Goal: Task Accomplishment & Management: Complete application form

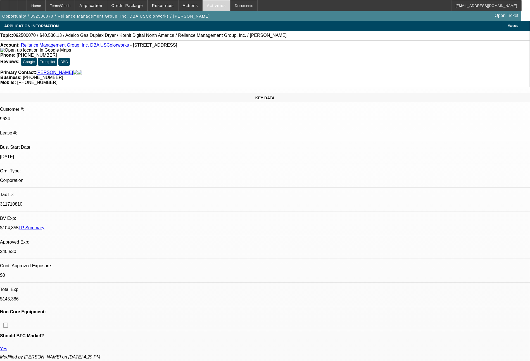
select select "0"
select select "2"
select select "0"
select select "6"
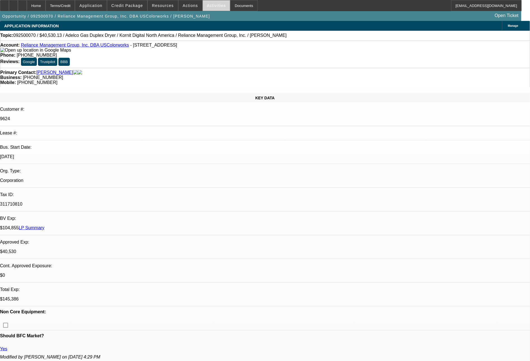
select select "0"
select select "2"
select select "0"
select select "6"
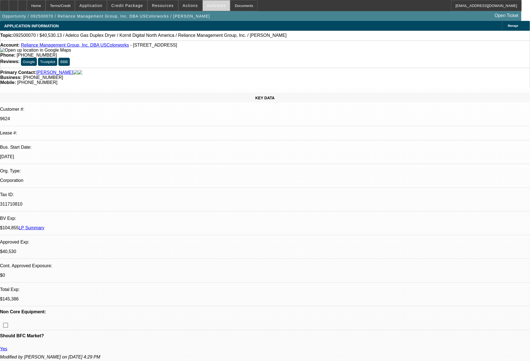
select select "0"
select select "2"
select select "0"
select select "6"
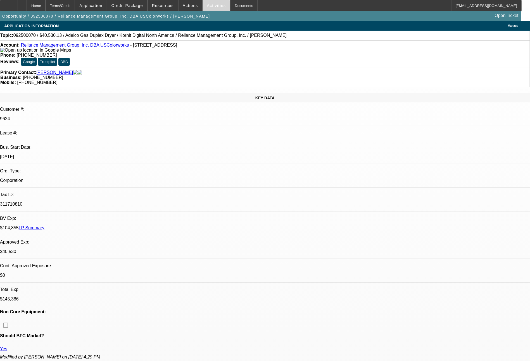
select select "0"
select select "2"
select select "0"
select select "6"
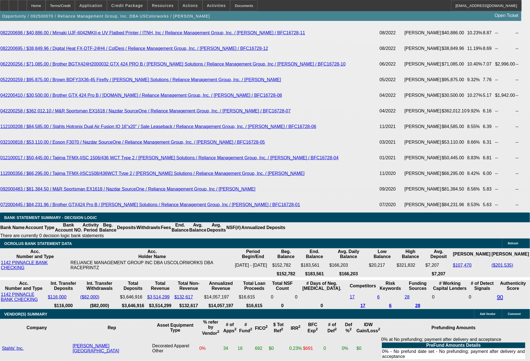
scroll to position [1174, 0]
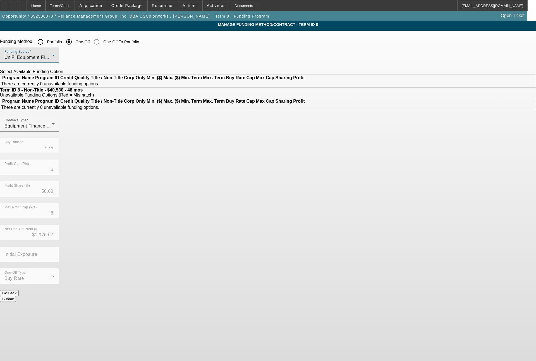
click at [52, 56] on div "UniFi Equipment Finance, Inc." at bounding box center [27, 57] width 47 height 7
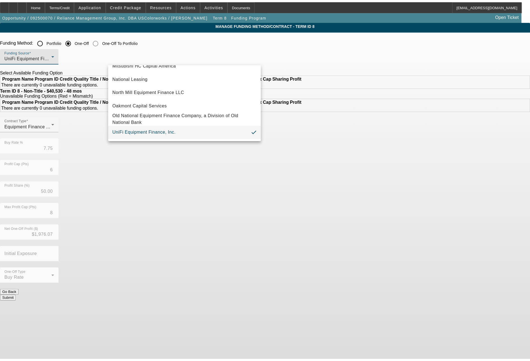
scroll to position [89, 0]
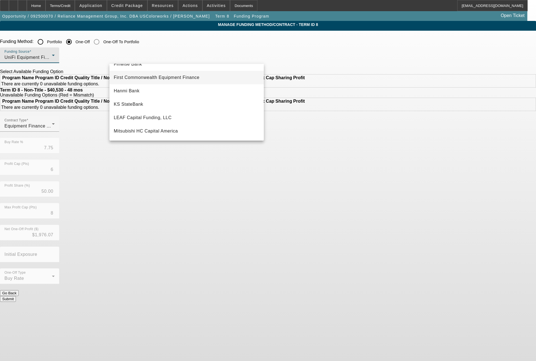
click at [178, 78] on span "First Commonwealth Equipment Finance" at bounding box center [157, 77] width 86 height 7
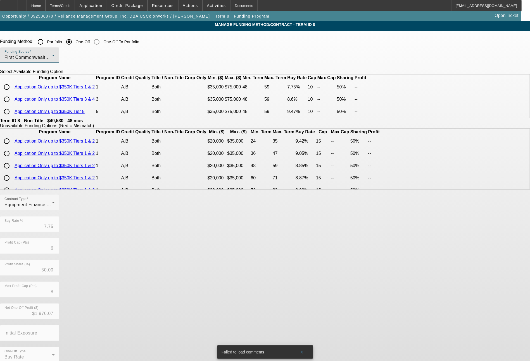
click at [12, 93] on input "radio" at bounding box center [6, 87] width 11 height 11
radio input "true"
type input "10"
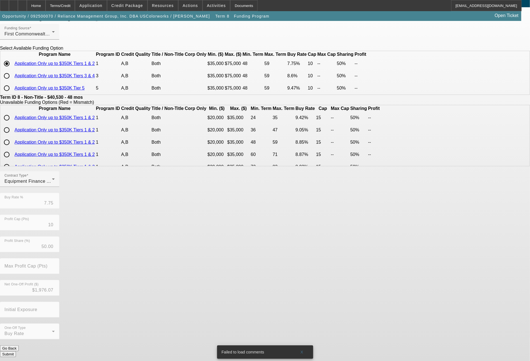
click at [16, 352] on button "Submit" at bounding box center [8, 355] width 16 height 6
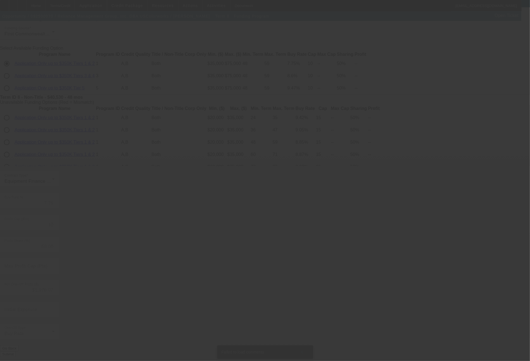
type input "6"
type input "8"
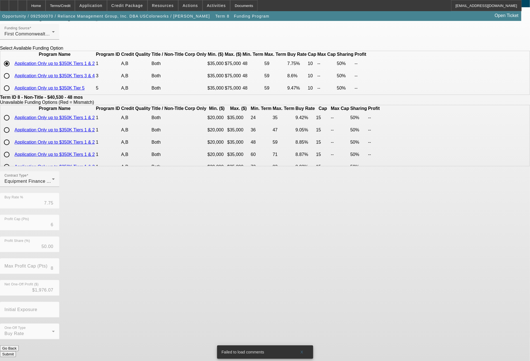
scroll to position [0, 0]
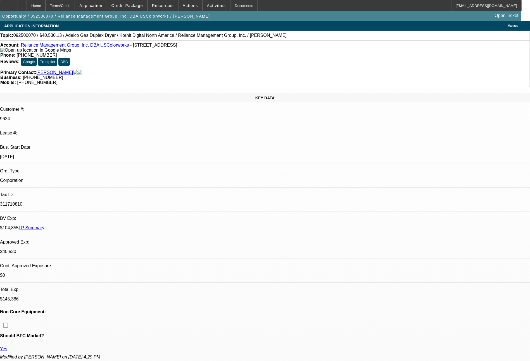
select select "0"
select select "2"
select select "0"
select select "6"
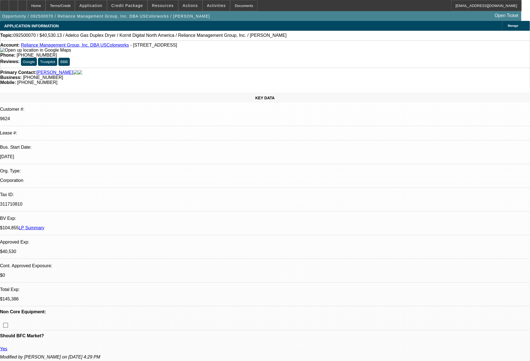
select select "0"
select select "2"
select select "0"
select select "6"
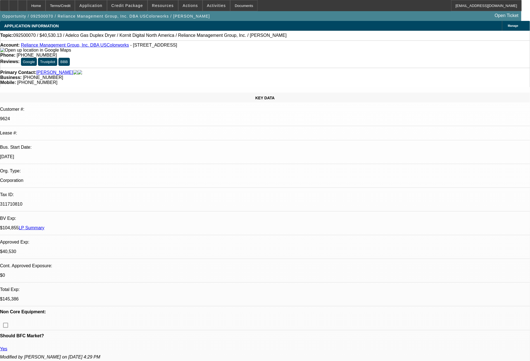
select select "0"
select select "2"
select select "0"
select select "6"
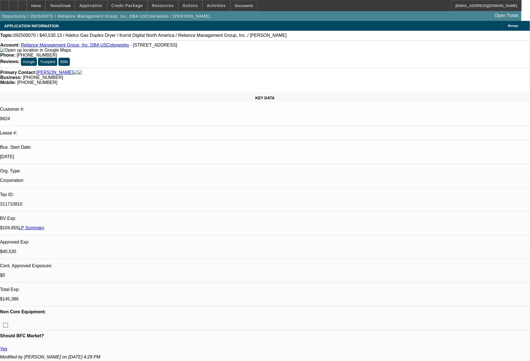
select select "0"
select select "2"
select select "0"
select select "6"
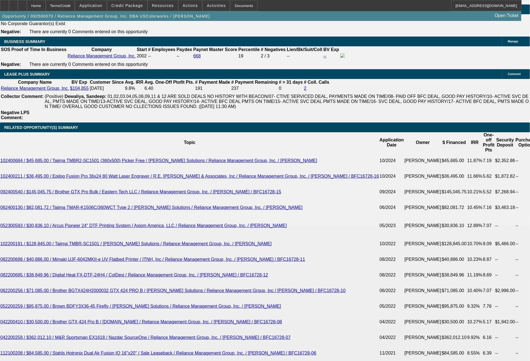
scroll to position [1265, 0]
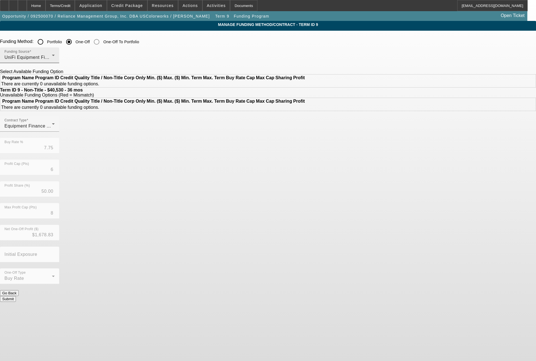
click at [68, 56] on span "UniFi Equipment Finance, Inc." at bounding box center [36, 57] width 64 height 5
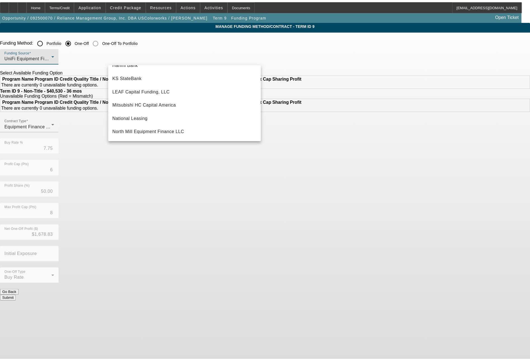
scroll to position [89, 0]
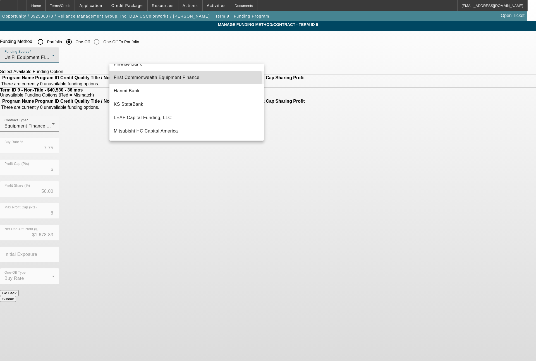
click at [185, 79] on span "First Commonwealth Equipment Finance" at bounding box center [157, 77] width 86 height 7
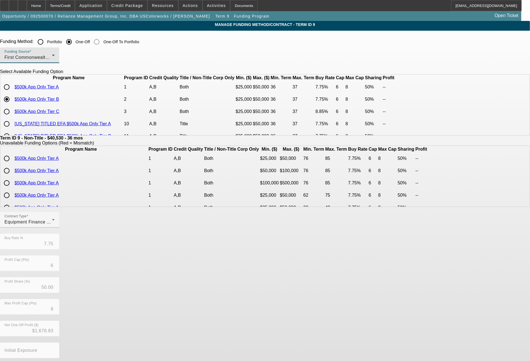
click at [90, 60] on span "First Commonwealth Equipment Finance" at bounding box center [47, 57] width 86 height 5
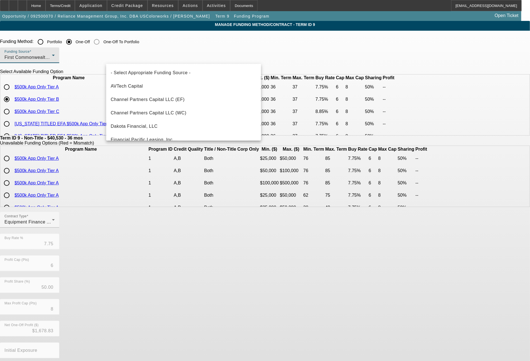
scroll to position [33, 0]
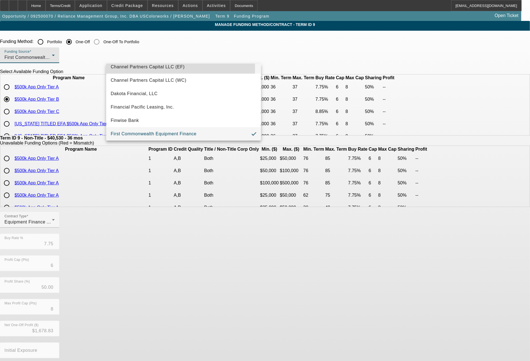
click at [151, 69] on span "Channel Partners Capital LLC (EF)" at bounding box center [148, 67] width 74 height 7
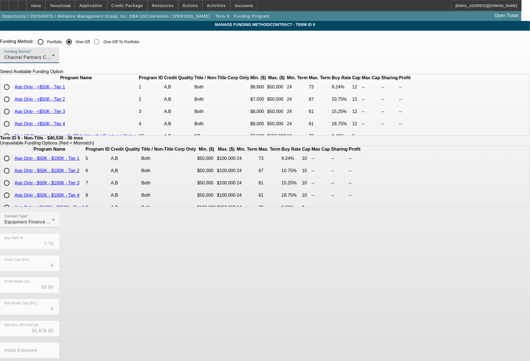
click at [52, 61] on div "Channel Partners Capital LLC (EF)" at bounding box center [27, 57] width 47 height 7
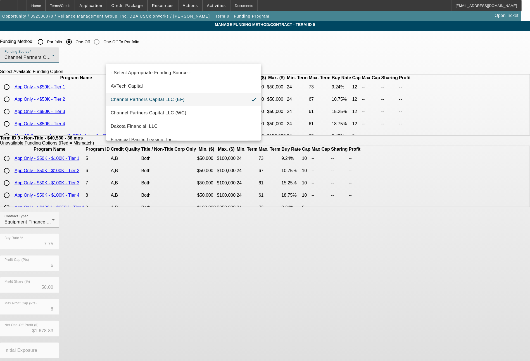
scroll to position [67, 0]
click at [189, 100] on span "First Commonwealth Equipment Finance" at bounding box center [154, 99] width 86 height 7
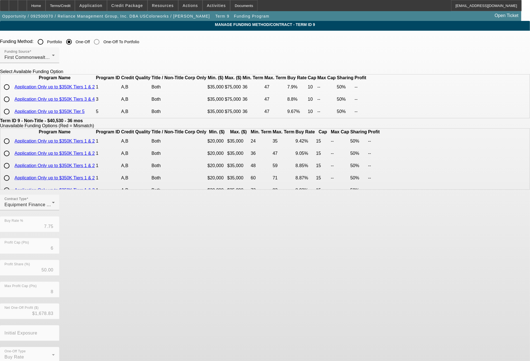
click at [12, 93] on input "radio" at bounding box center [6, 87] width 11 height 11
radio input "true"
type input "7.90"
type input "10"
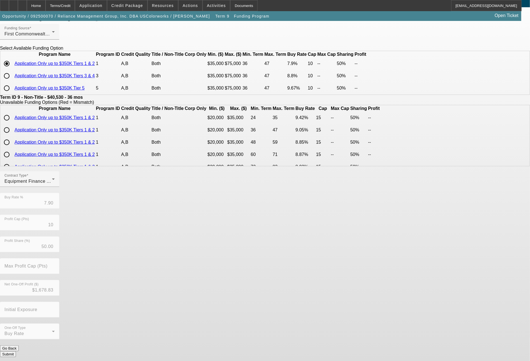
click at [16, 352] on button "Submit" at bounding box center [8, 355] width 16 height 6
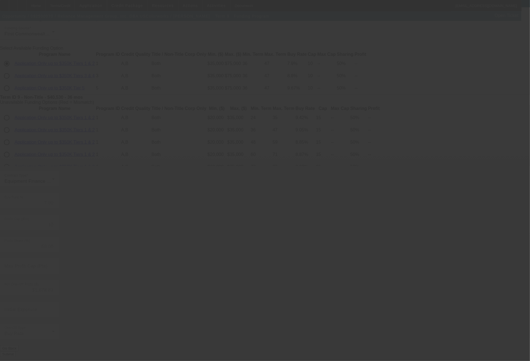
type input "7.75"
type input "6"
type input "8"
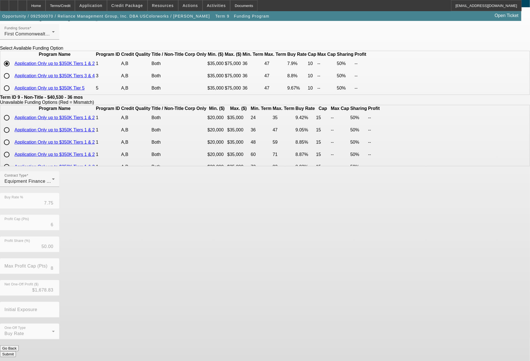
scroll to position [0, 0]
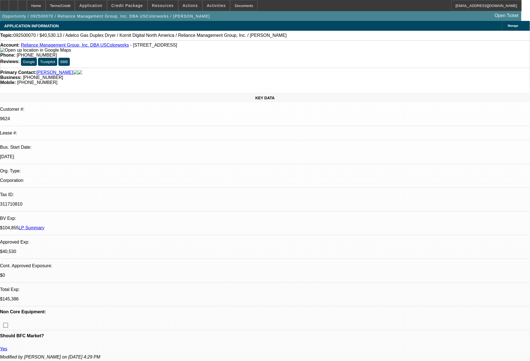
select select "0"
select select "2"
select select "0"
select select "6"
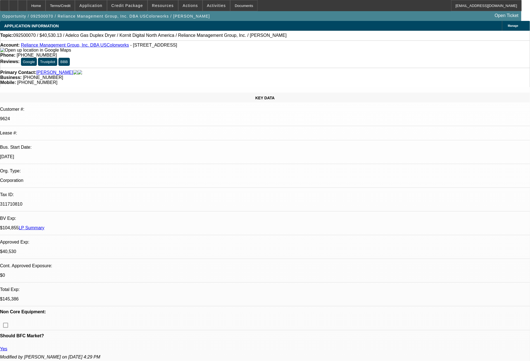
select select "0"
select select "2"
select select "0"
select select "6"
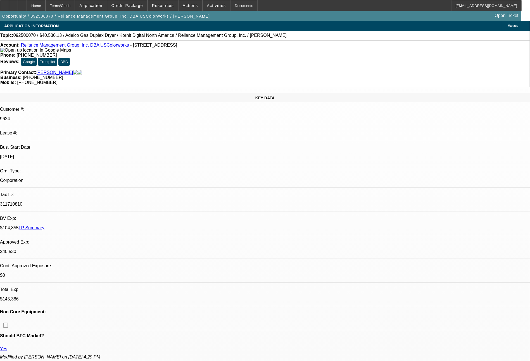
select select "0"
select select "2"
select select "0"
select select "6"
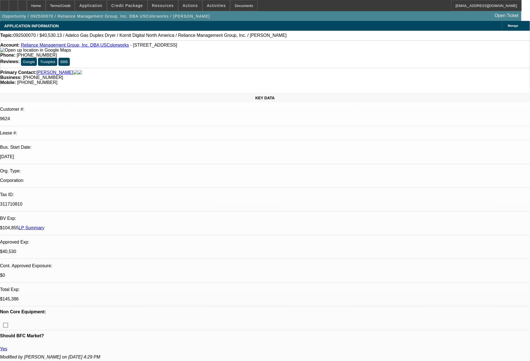
select select "0"
select select "2"
select select "0"
select select "6"
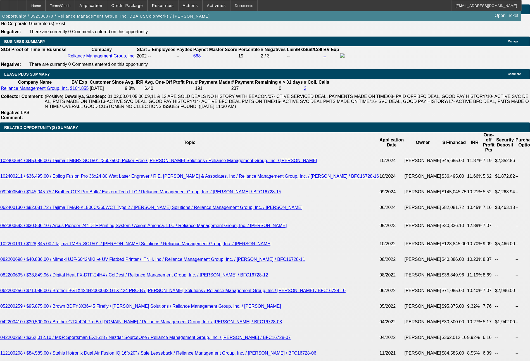
scroll to position [1265, 0]
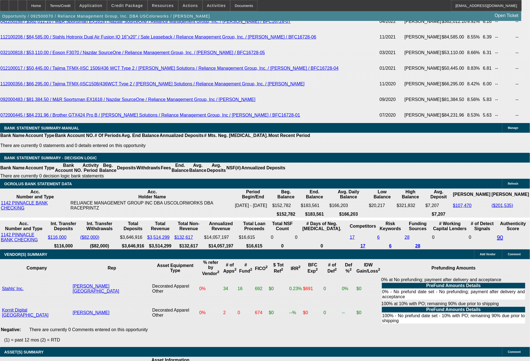
drag, startPoint x: 81, startPoint y: 190, endPoint x: 126, endPoint y: 174, distance: 47.9
type input "1"
type input "$2.00"
type input "UNKNOWN"
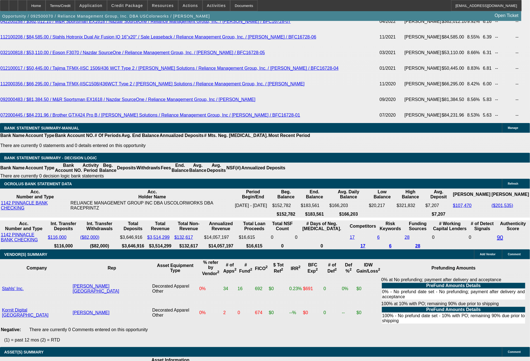
type input "1316"
type input "10.4"
type input "$2,632.00"
type input "$1,316.00"
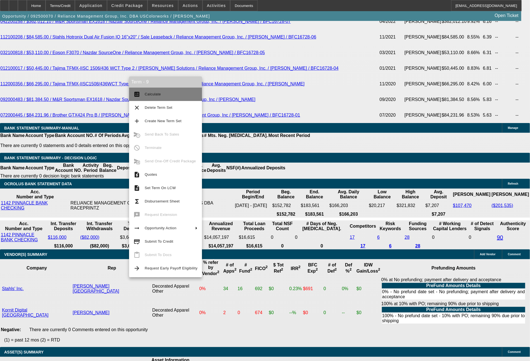
click at [168, 97] on span "Calculate" at bounding box center [171, 94] width 53 height 7
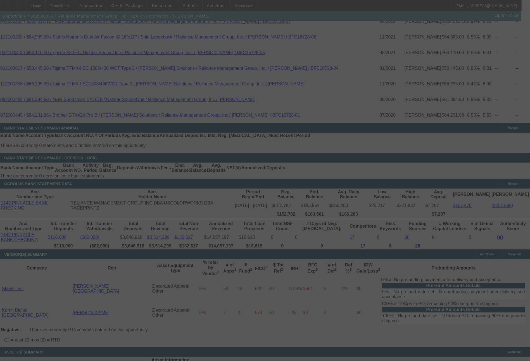
select select "0"
select select "2"
select select "0"
select select "6"
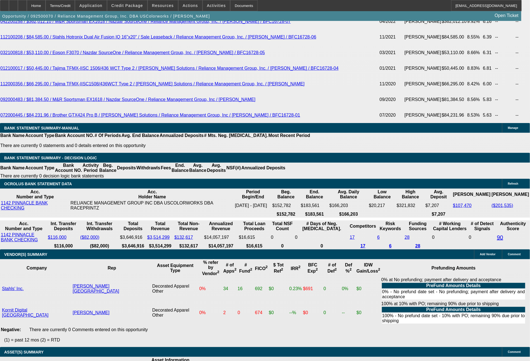
drag, startPoint x: 473, startPoint y: 222, endPoint x: 412, endPoint y: 206, distance: 62.6
copy td "Please send to UniFi for one off review, for both a 48 month & a 36 month EFA. …"
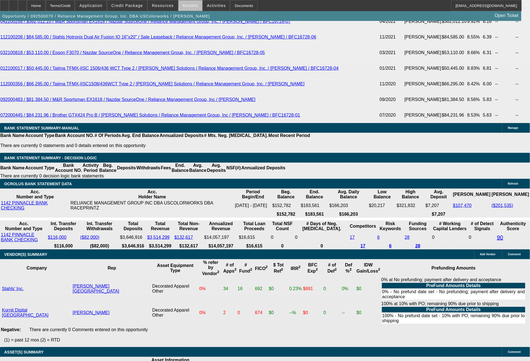
click at [193, 4] on span "Actions" at bounding box center [190, 5] width 15 height 4
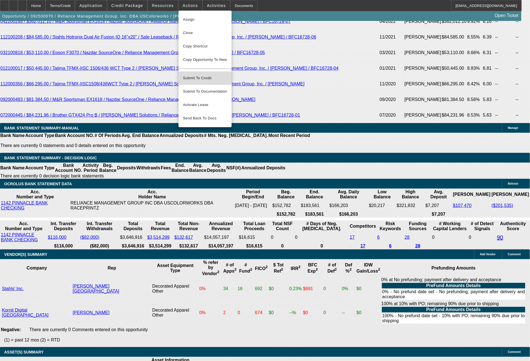
click at [210, 75] on span "Submit To Credit" at bounding box center [205, 78] width 44 height 7
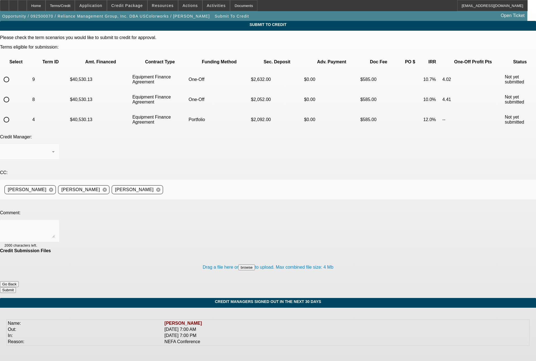
click at [12, 94] on input "radio" at bounding box center [6, 99] width 11 height 11
radio input "true"
click at [55, 224] on textarea at bounding box center [29, 230] width 50 height 13
paste textarea "Please send to UniFi for one off review, for both a 48 month & a 36 month EFA. …"
click at [55, 224] on textarea "Please send to UniFi for one off review, for both a 48 month & a 36 month EFA. …" at bounding box center [29, 230] width 50 height 13
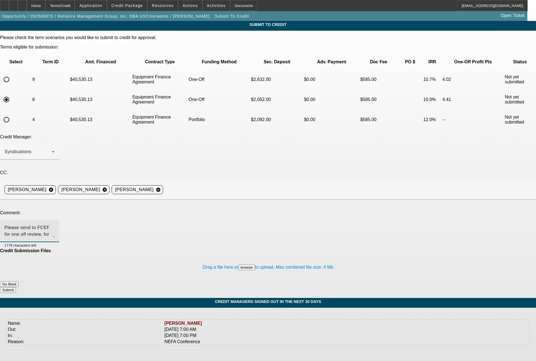
type textarea "Please send to FCEF for one off review, for both a 48 month & a 36 month EFA. T…"
click at [16, 287] on button "Submit" at bounding box center [8, 290] width 16 height 6
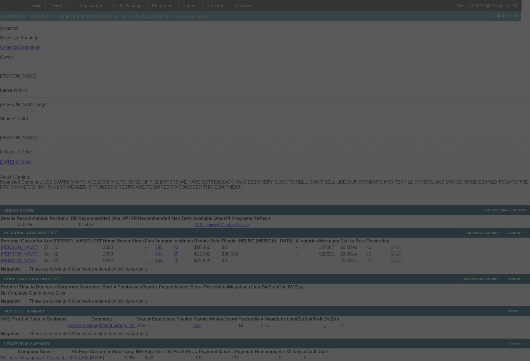
scroll to position [676, 0]
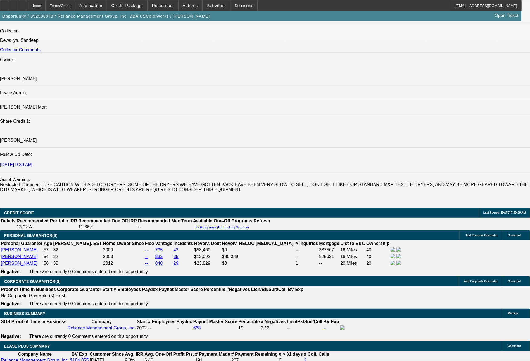
select select "0"
select select "2"
select select "0"
select select "6"
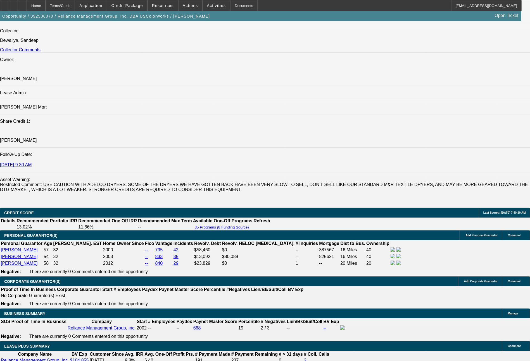
select select "0"
select select "2"
select select "0"
select select "6"
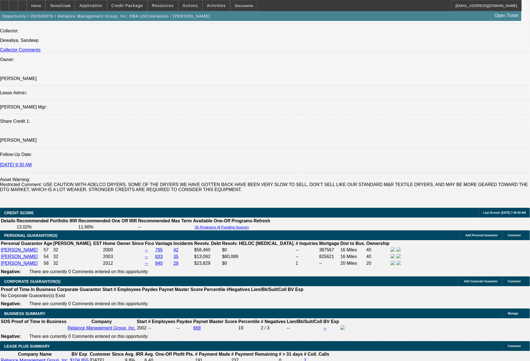
select select "0"
select select "2"
select select "0"
select select "6"
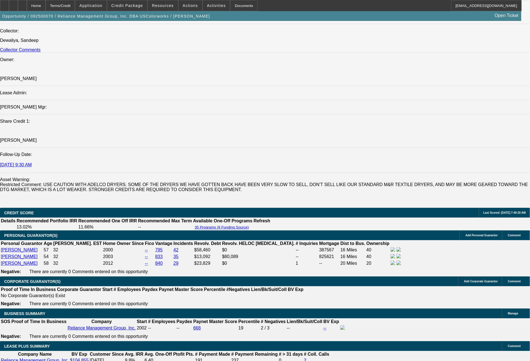
select select "0"
select select "2"
select select "0"
select select "6"
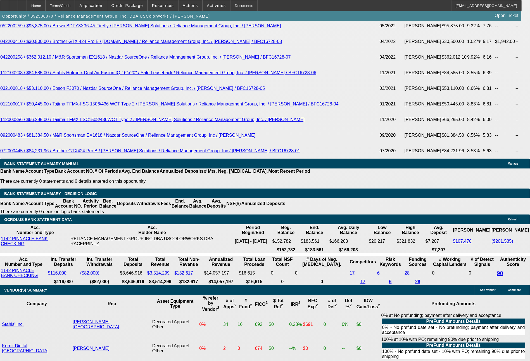
scroll to position [1240, 0]
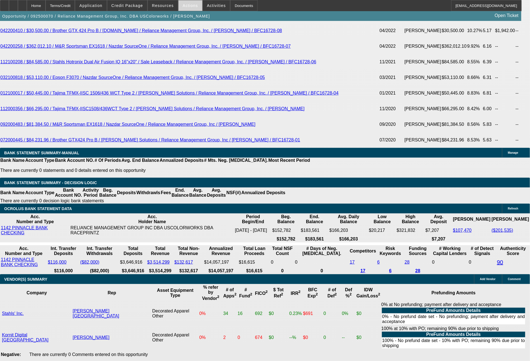
click at [183, 4] on span "Actions" at bounding box center [190, 5] width 15 height 4
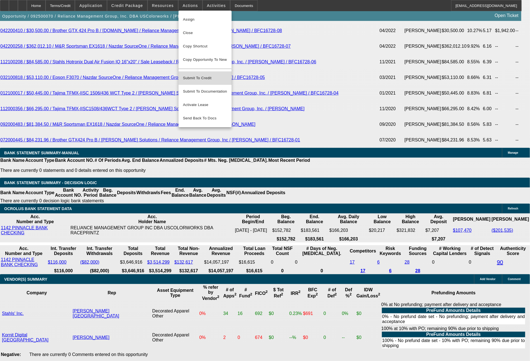
click at [210, 75] on span "Submit To Credit" at bounding box center [205, 78] width 44 height 7
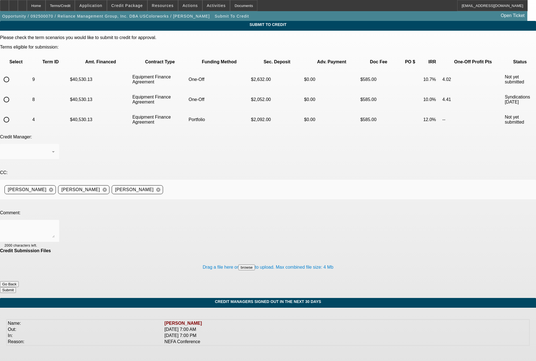
click at [12, 74] on input "radio" at bounding box center [6, 79] width 11 height 11
radio input "true"
click at [55, 224] on textarea at bounding box center [29, 230] width 50 height 13
type textarea "36 month term set for FCEF"
click at [16, 287] on button "Submit" at bounding box center [8, 290] width 16 height 6
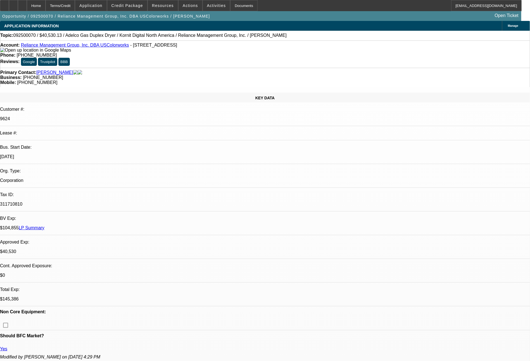
select select "0"
select select "2"
select select "0"
select select "6"
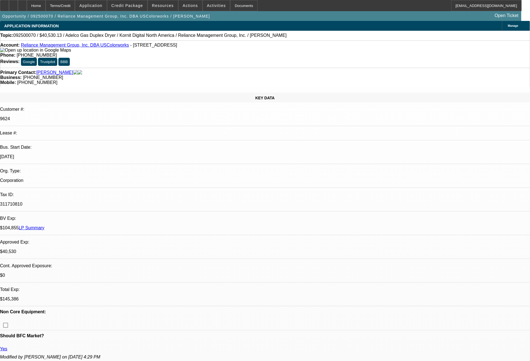
select select "0"
select select "2"
select select "0"
select select "6"
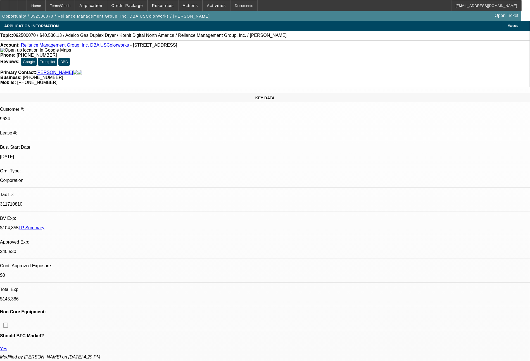
select select "0"
select select "2"
select select "0"
select select "6"
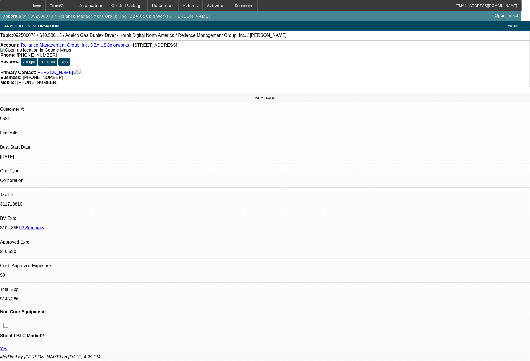
select select "0"
select select "2"
select select "0"
select select "6"
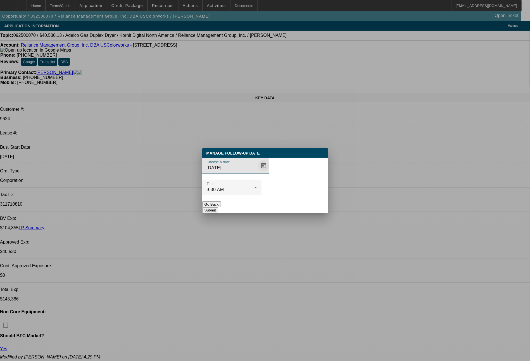
click at [257, 173] on span "Open calendar" at bounding box center [263, 165] width 13 height 13
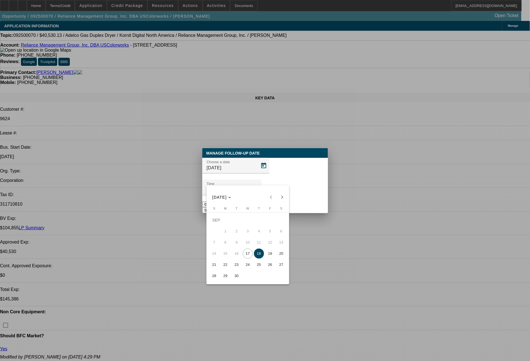
click at [270, 254] on span "19" at bounding box center [270, 254] width 10 height 10
type input "9/19/2025"
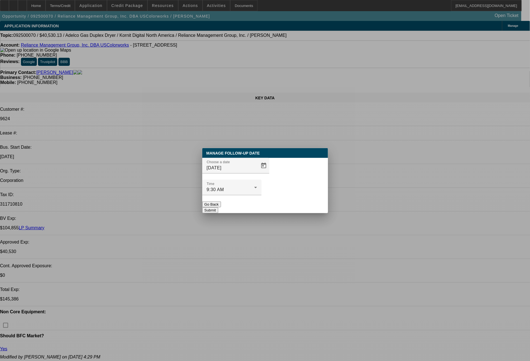
click at [218, 207] on button "Submit" at bounding box center [210, 210] width 16 height 6
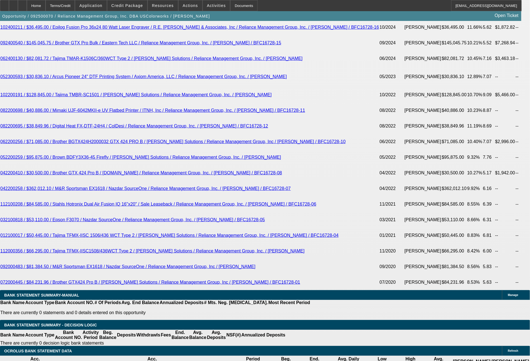
scroll to position [1097, 0]
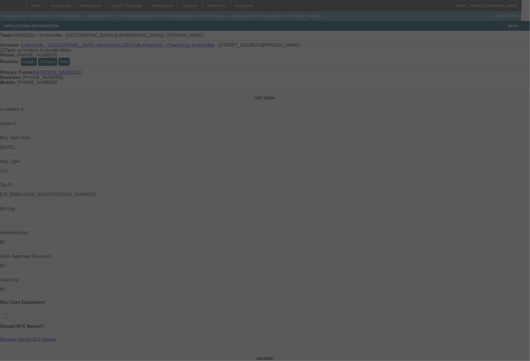
select select "0"
select select "2"
select select "0.1"
select select "4"
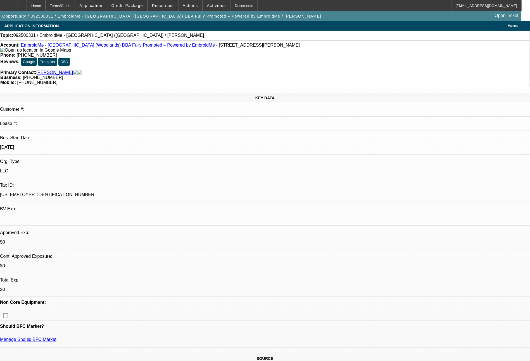
click at [97, 47] on link "EmbroidMe - Houston (Woodlands) DBA Fully Promoted – Powered by EmbroidMe" at bounding box center [118, 45] width 194 height 5
select select "0"
select select "2"
select select "0.1"
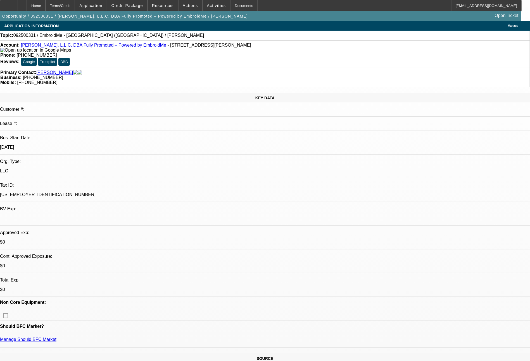
select select "4"
click at [134, 6] on span "Credit Package" at bounding box center [127, 5] width 32 height 4
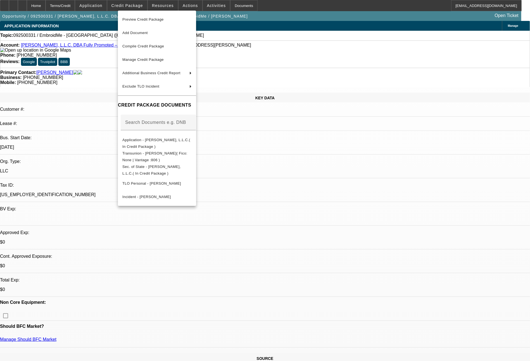
click at [436, 281] on div at bounding box center [265, 180] width 530 height 361
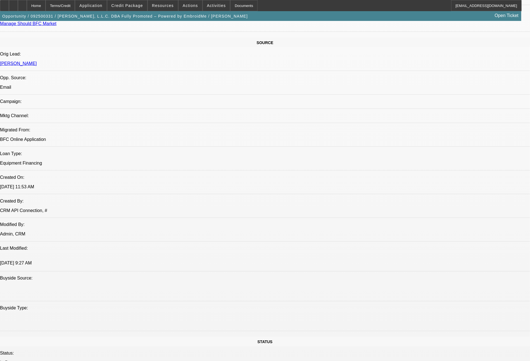
scroll to position [632, 0]
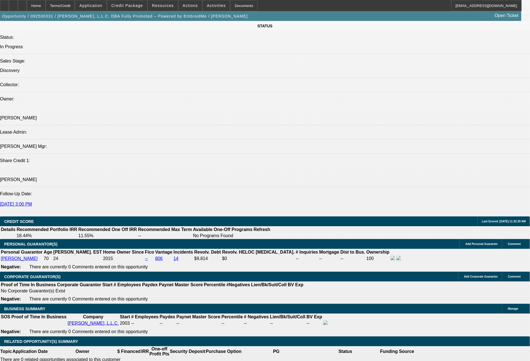
type input "$0.00"
type input "UNKNOWN"
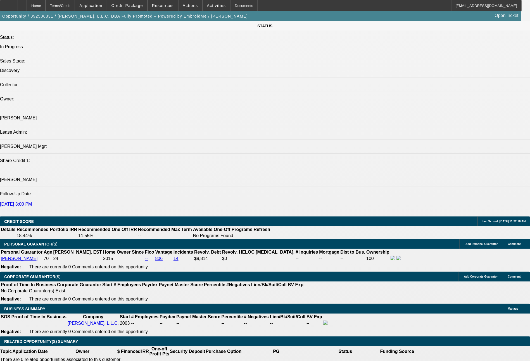
type input "48"
type input "374"
type input "$748.00"
type input "5.8"
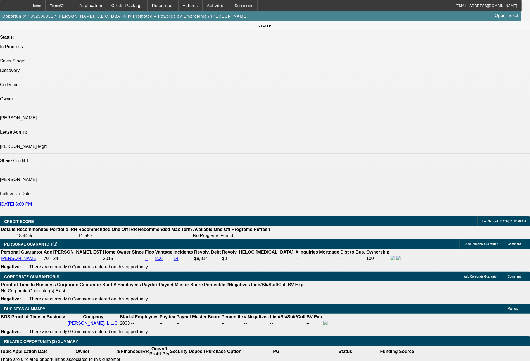
type input "37"
type input "$74.00"
type input "397"
type input "$794.00"
type input "8.8"
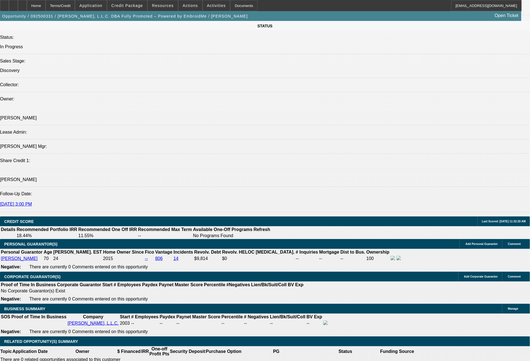
type input "39"
type input "$78.00"
type input "3"
type input "416"
type input "$832.00"
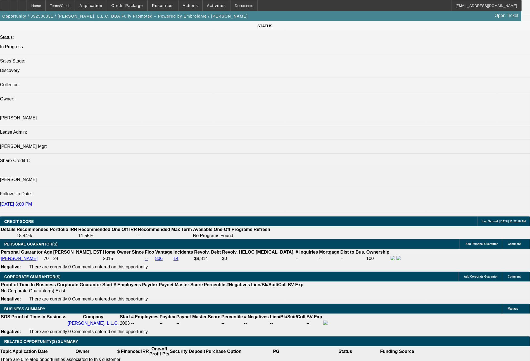
type input "11.3"
type input "$416.00"
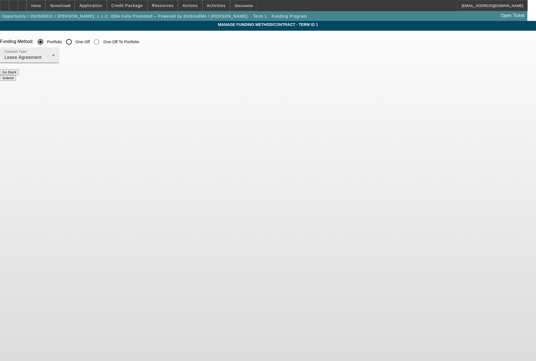
click at [55, 51] on div "Contract Type Lease Agreement" at bounding box center [29, 55] width 50 height 16
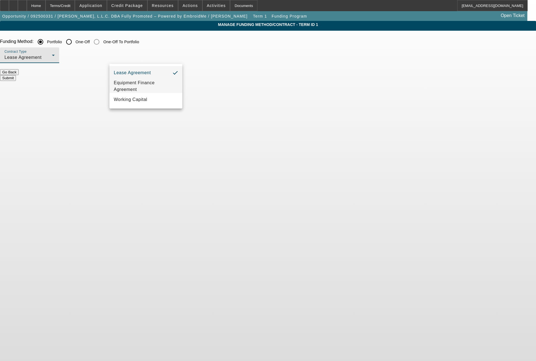
click at [140, 85] on span "Equipment Finance Agreement" at bounding box center [146, 86] width 64 height 13
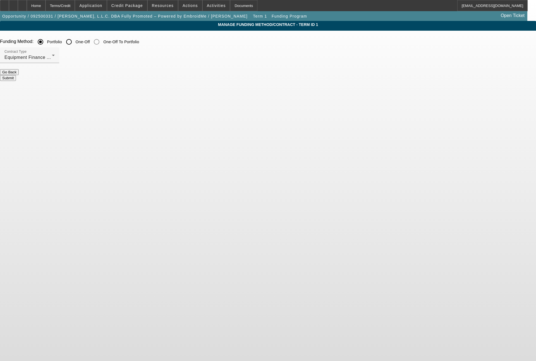
click at [16, 77] on button "Submit" at bounding box center [8, 78] width 16 height 6
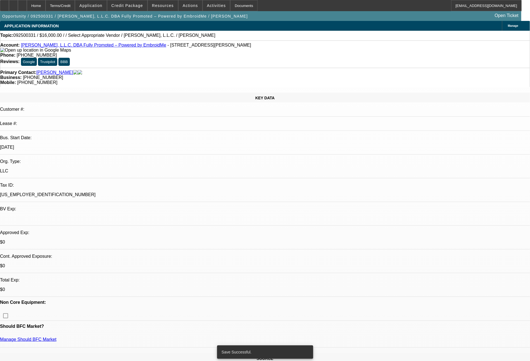
select select "0"
select select "2"
select select "0"
select select "6"
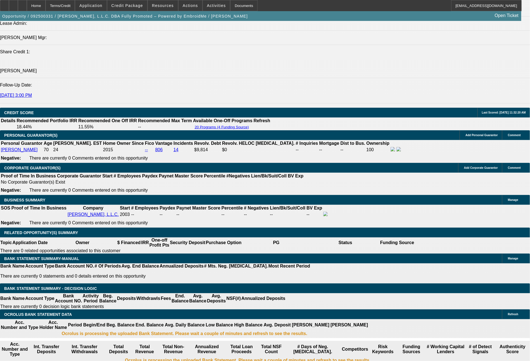
scroll to position [744, 0]
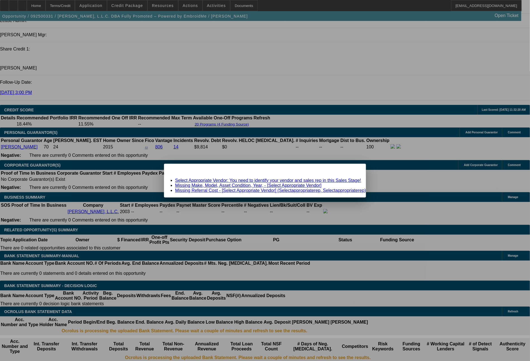
scroll to position [0, 0]
click at [355, 170] on span "Close" at bounding box center [359, 168] width 8 height 3
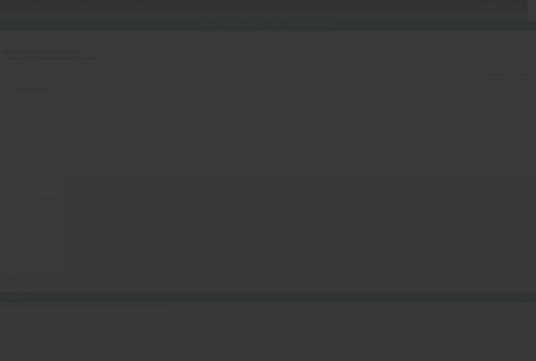
type input "$16,000.00"
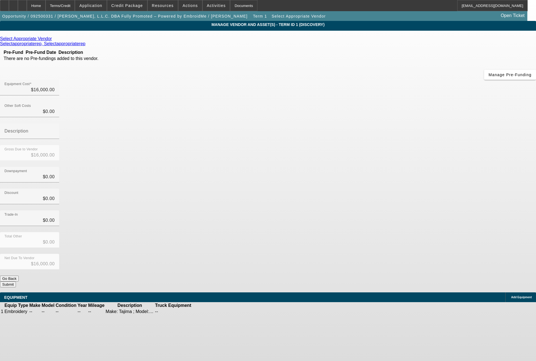
click at [53, 40] on icon at bounding box center [53, 38] width 0 height 5
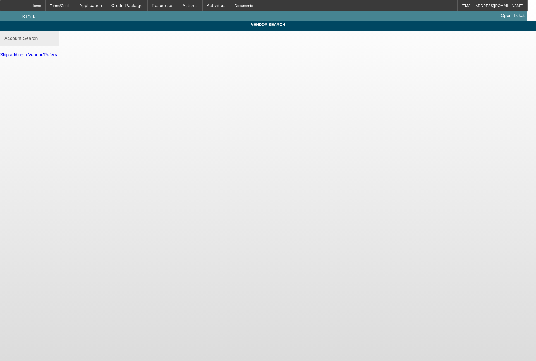
click at [55, 44] on input "Account Search" at bounding box center [29, 40] width 50 height 7
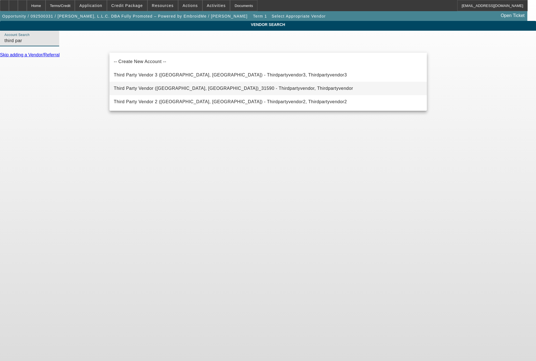
click at [149, 86] on span "Third Party Vendor ([GEOGRAPHIC_DATA], [GEOGRAPHIC_DATA])_31590 - Thirdpartyven…" at bounding box center [233, 88] width 239 height 7
type input "Third Party Vendor ([GEOGRAPHIC_DATA], [GEOGRAPHIC_DATA])_31590 - Thirdpartyven…"
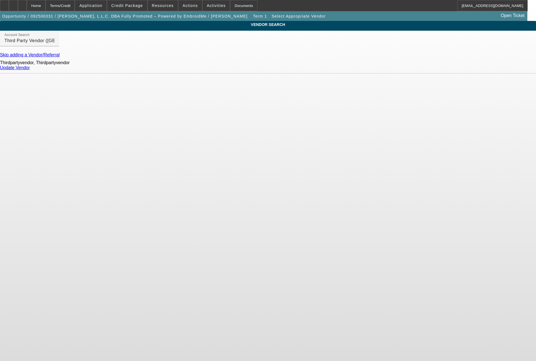
click at [30, 70] on link "Update Vendor" at bounding box center [15, 67] width 30 height 5
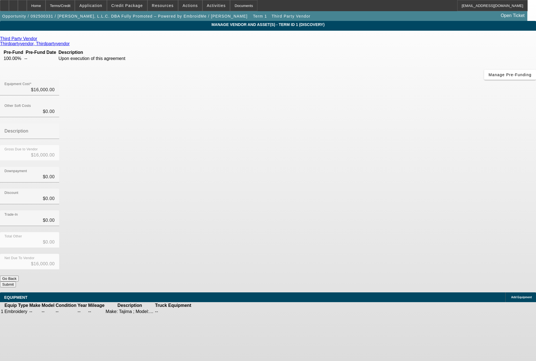
click at [209, 312] on icon at bounding box center [209, 312] width 0 height 0
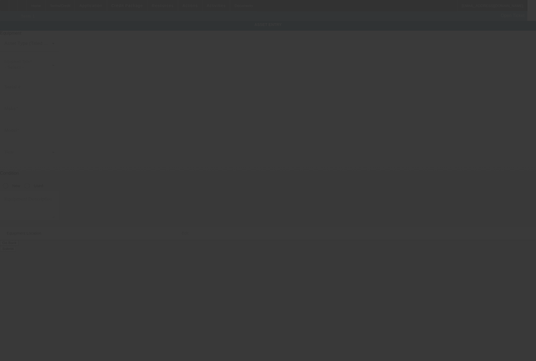
type textarea "Make: Tajima ; Model: TFMX1502"
type input "[STREET_ADDRESS][PERSON_NAME]"
type input "Suite 903/904"
type input "The Woodlands"
type input "77380"
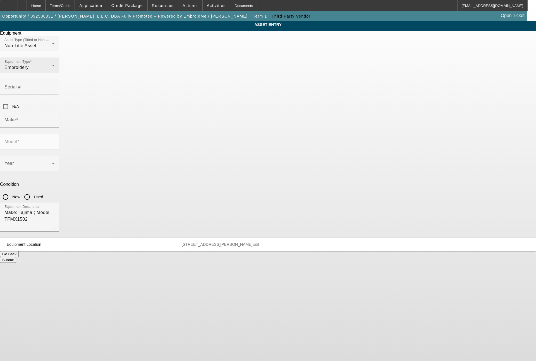
click at [52, 71] on div "Embroidery" at bounding box center [27, 67] width 47 height 7
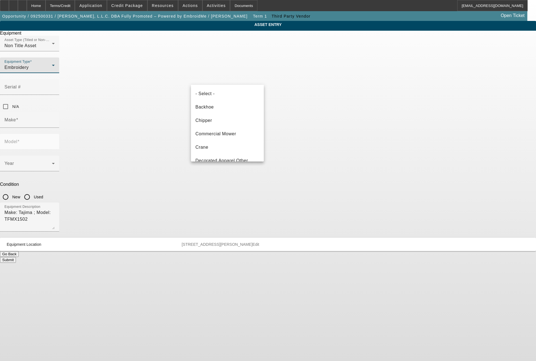
scroll to position [33, 0]
click at [402, 167] on div at bounding box center [268, 180] width 536 height 361
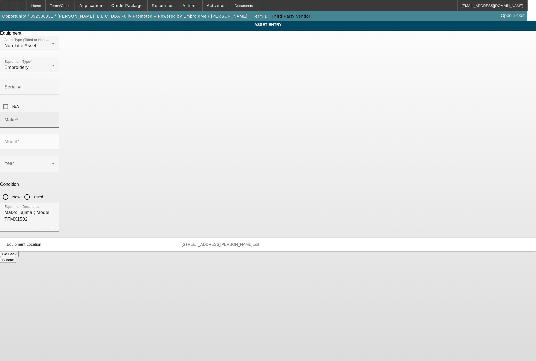
click at [55, 119] on input "Make" at bounding box center [29, 122] width 50 height 7
type input "t"
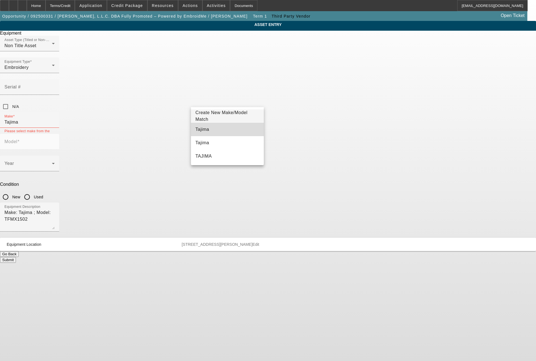
click at [209, 129] on mat-option "Tajima" at bounding box center [227, 129] width 73 height 13
type input "Tajima"
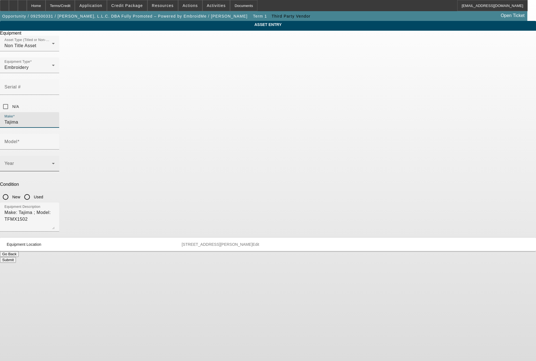
click at [55, 156] on div "Year" at bounding box center [29, 164] width 50 height 16
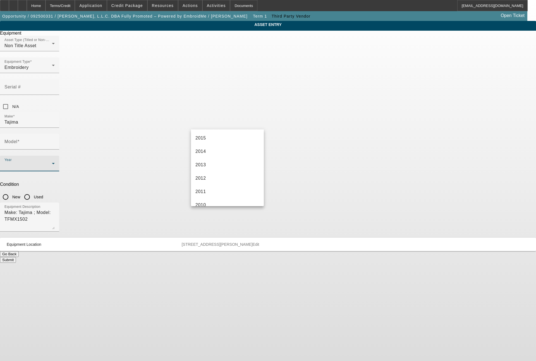
scroll to position [202, 0]
click at [211, 164] on mat-option "2011" at bounding box center [227, 163] width 73 height 13
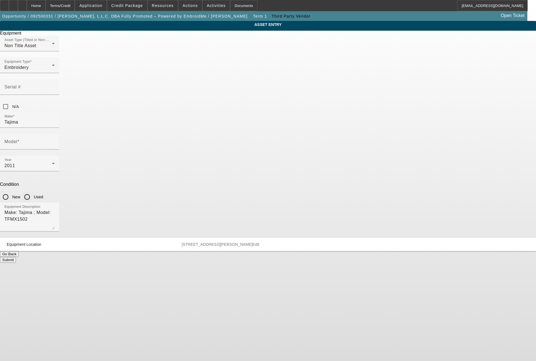
click at [33, 192] on input "Used" at bounding box center [26, 197] width 11 height 11
radio input "true"
click at [55, 141] on input "Model" at bounding box center [29, 144] width 50 height 7
click at [308, 132] on span "TFMX-IIC 1502/450 WCT" at bounding box center [304, 129] width 54 height 7
type input "TFMX-IIC 1502/450 WCT"
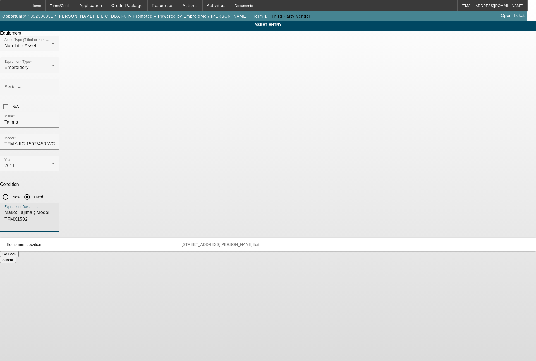
drag, startPoint x: 257, startPoint y: 146, endPoint x: 186, endPoint y: 152, distance: 71.5
click at [186, 152] on div "ASSET ENTRY Delete asset Equipment Asset Type (Titled or Non-Titled) Non Title …" at bounding box center [268, 142] width 536 height 242
type textarea "2 head machine"
click at [16, 257] on button "Submit" at bounding box center [8, 260] width 16 height 6
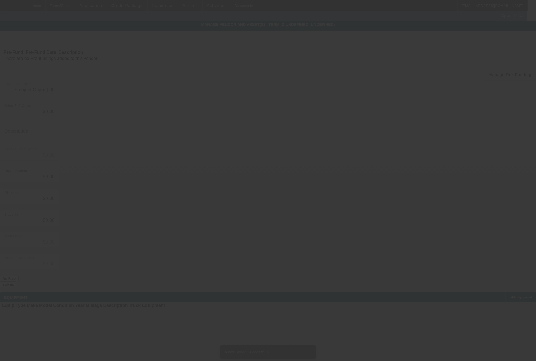
type input "$16,000.00"
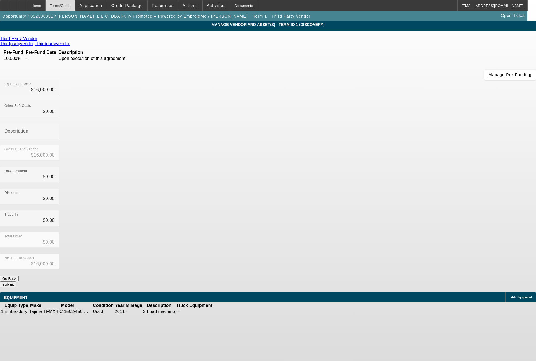
click at [75, 5] on div "Terms/Credit" at bounding box center [61, 5] width 30 height 11
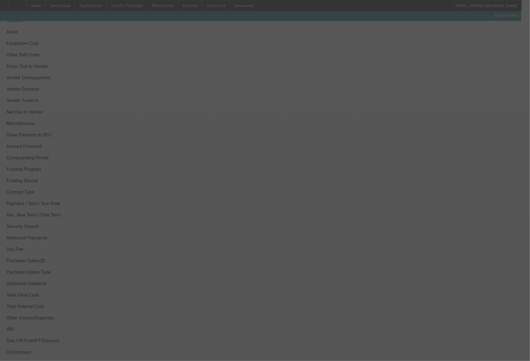
scroll to position [706, 0]
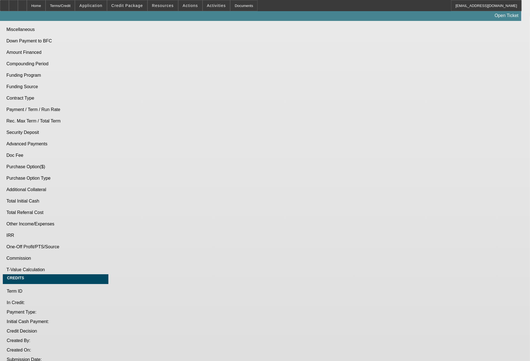
select select "0"
select select "2"
select select "0"
select select "6"
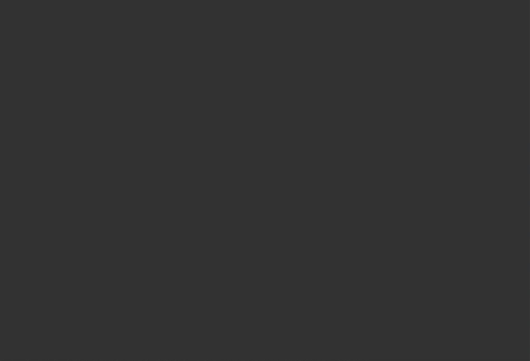
scroll to position [748, 0]
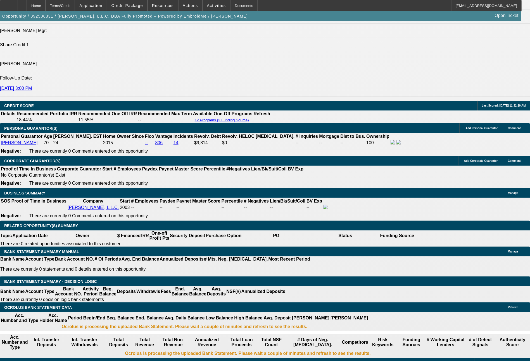
drag, startPoint x: 87, startPoint y: 204, endPoint x: 115, endPoint y: 206, distance: 27.7
type input "41"
type input "$8.00"
type input "UNKNOWN"
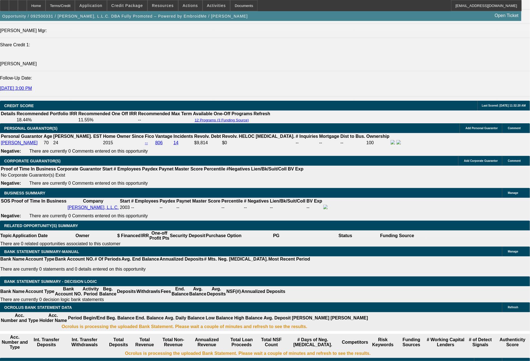
type input "419"
type input "11.7"
type input "$838.00"
type input "$419.00"
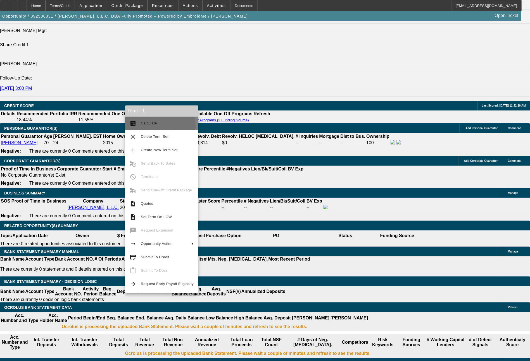
click at [151, 127] on button "calculate Calculate" at bounding box center [161, 123] width 73 height 13
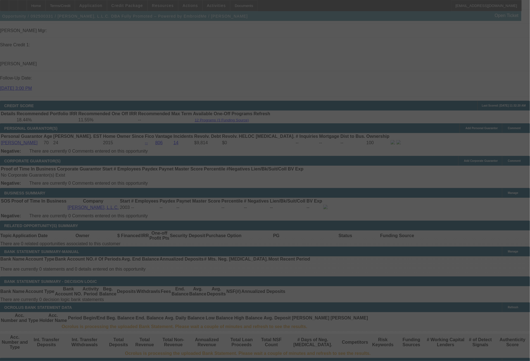
select select "0"
select select "2"
select select "0"
select select "6"
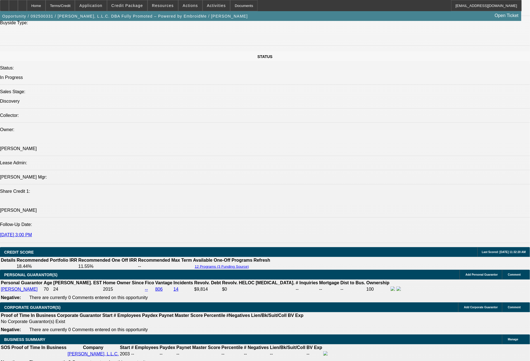
scroll to position [579, 0]
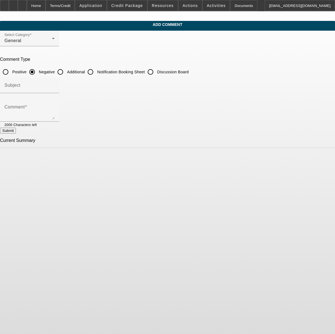
click at [66, 71] on input "Additional" at bounding box center [60, 71] width 11 height 11
radio input "true"
click at [55, 112] on textarea "Comment" at bounding box center [29, 112] width 50 height 13
type textarea "22 years in business as a Fully Promoted / Embroid-Me franchise store. Has a 20…"
click at [16, 131] on button "Submit" at bounding box center [8, 131] width 16 height 6
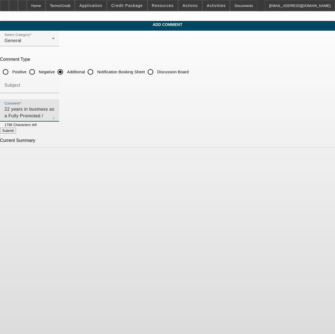
radio input "true"
